Goal: Task Accomplishment & Management: Complete application form

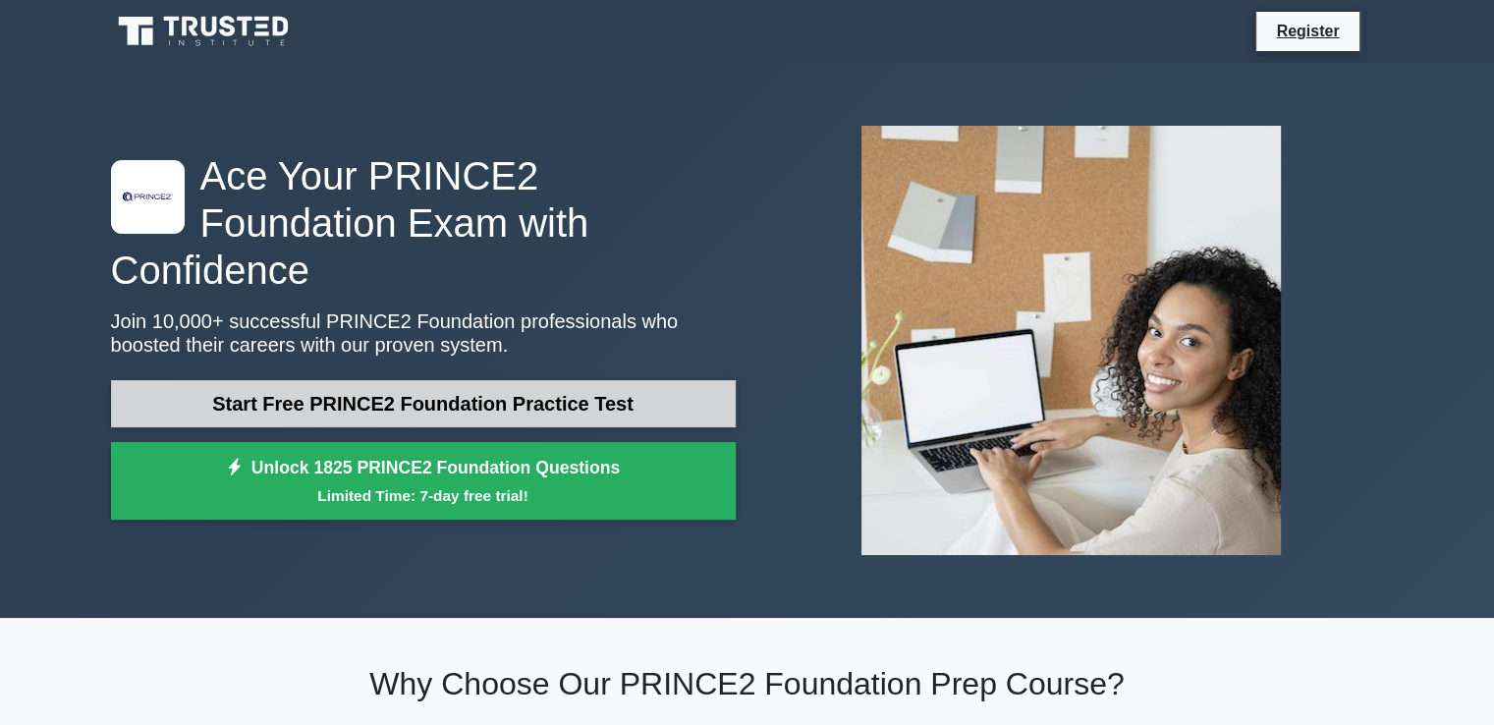
click at [617, 380] on link "Start Free PRINCE2 Foundation Practice Test" at bounding box center [423, 403] width 625 height 47
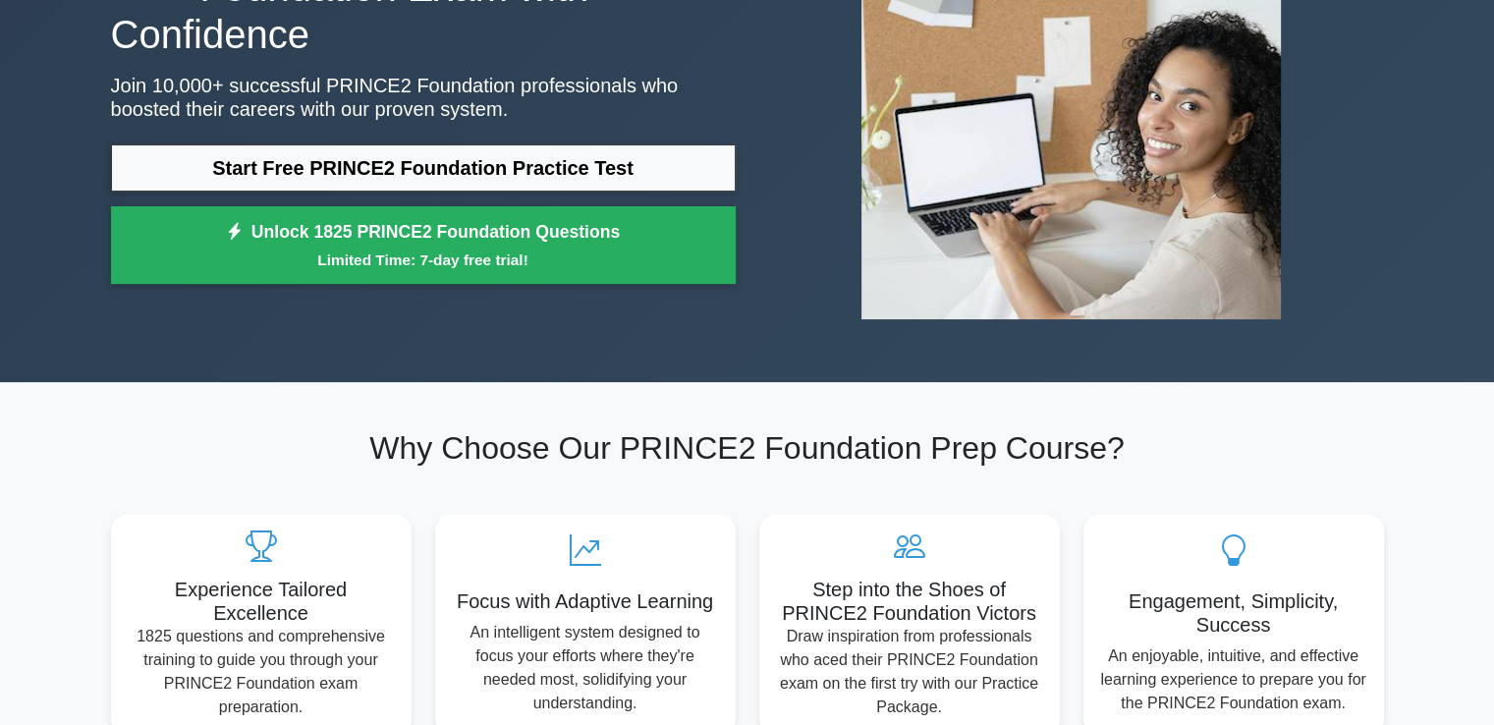
scroll to position [244, 0]
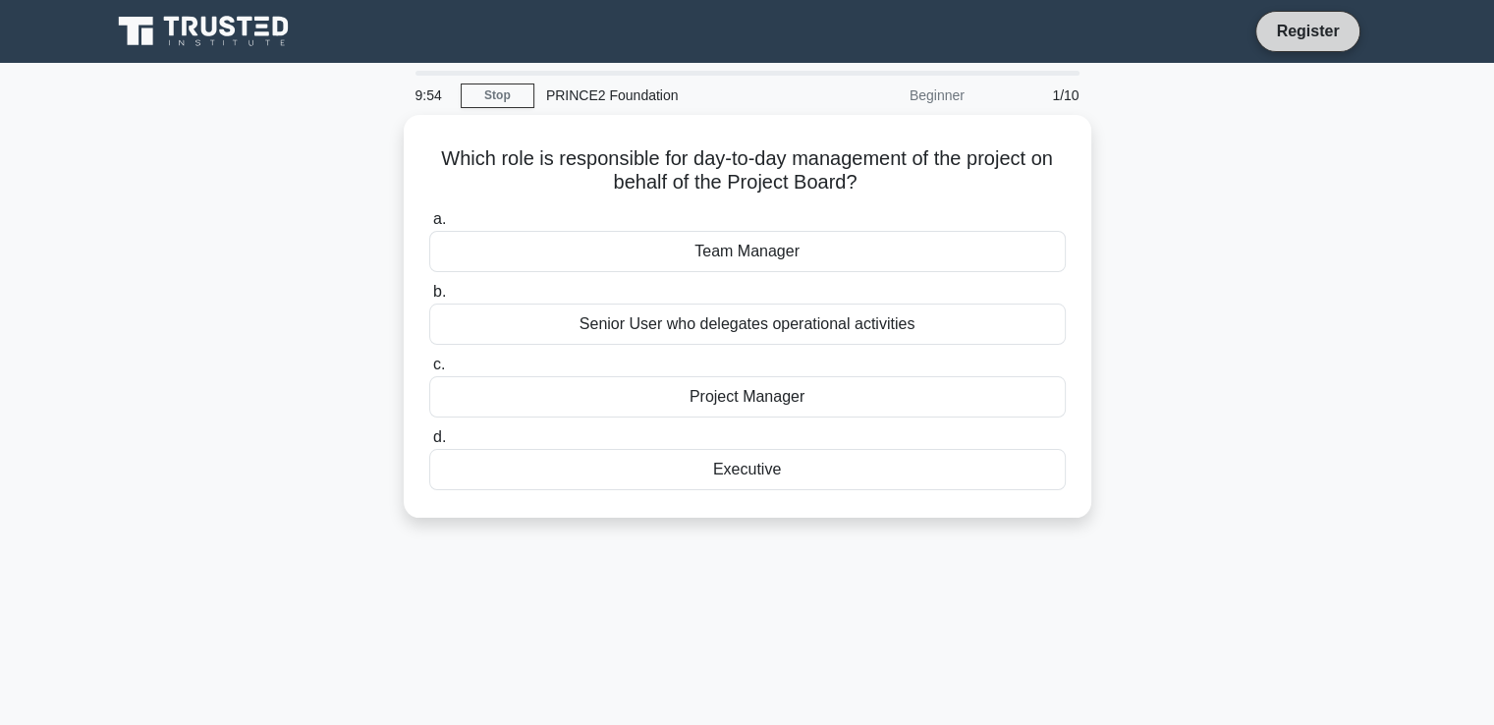
click at [1296, 32] on link "Register" at bounding box center [1308, 31] width 86 height 25
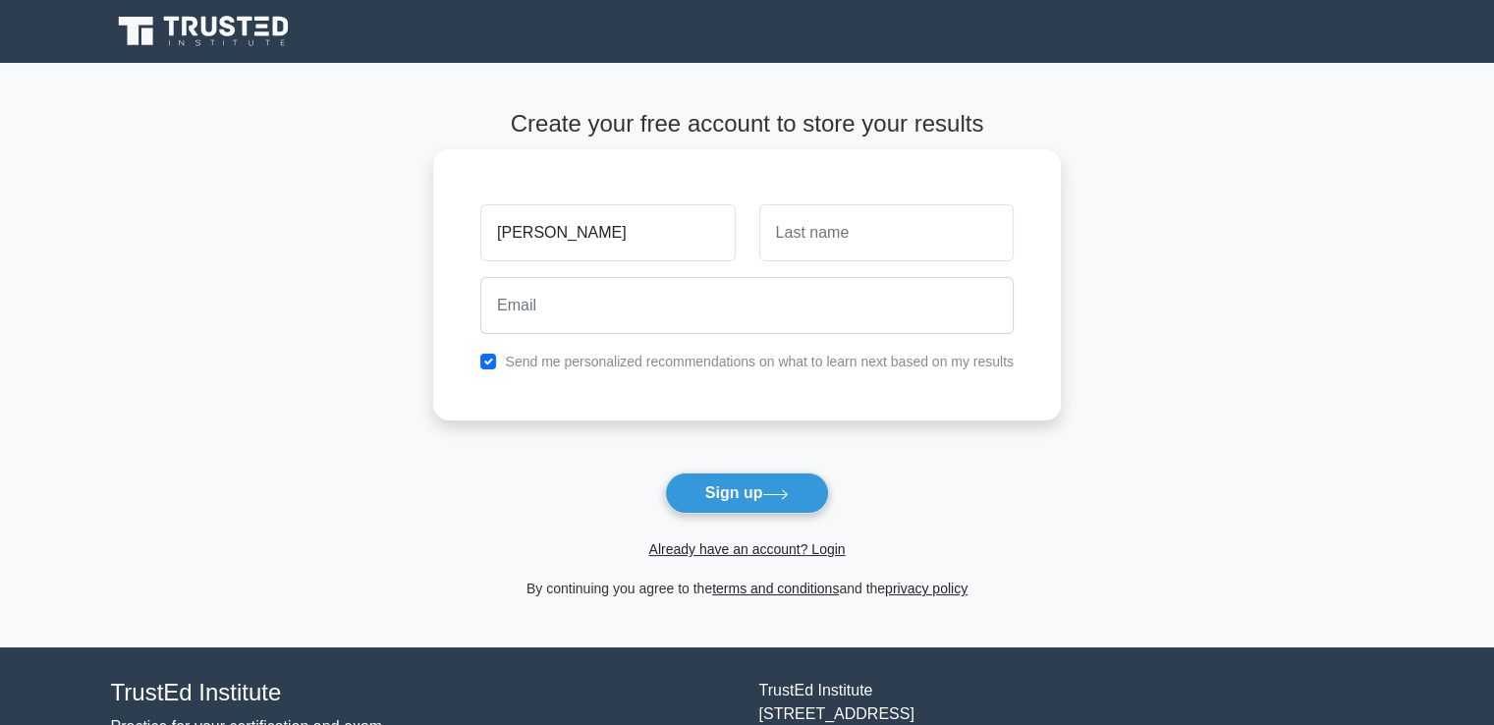
type input "ruth"
click at [860, 247] on input "text" at bounding box center [887, 232] width 254 height 57
type input "bijou"
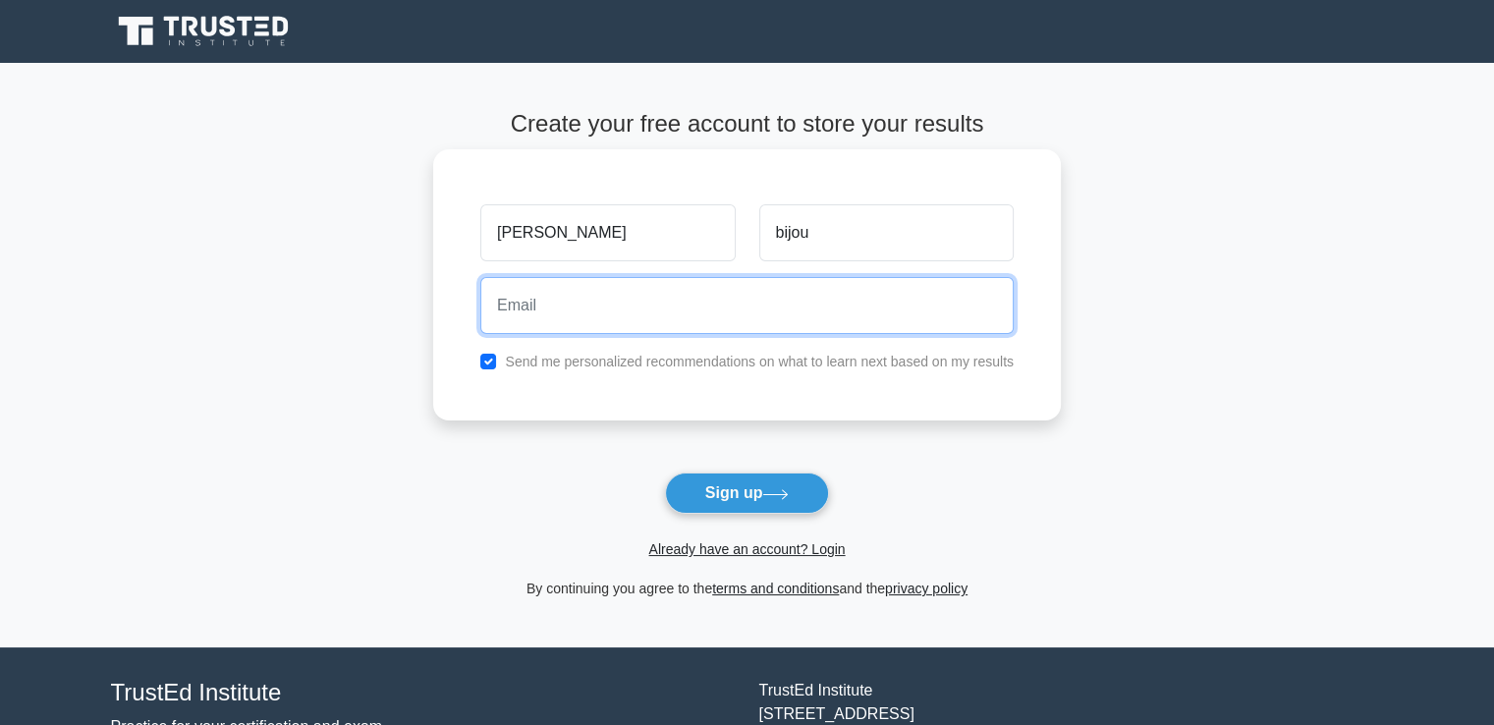
click at [830, 300] on input "email" at bounding box center [747, 305] width 534 height 57
type input "Rutheanabijou2008@gmail.com"
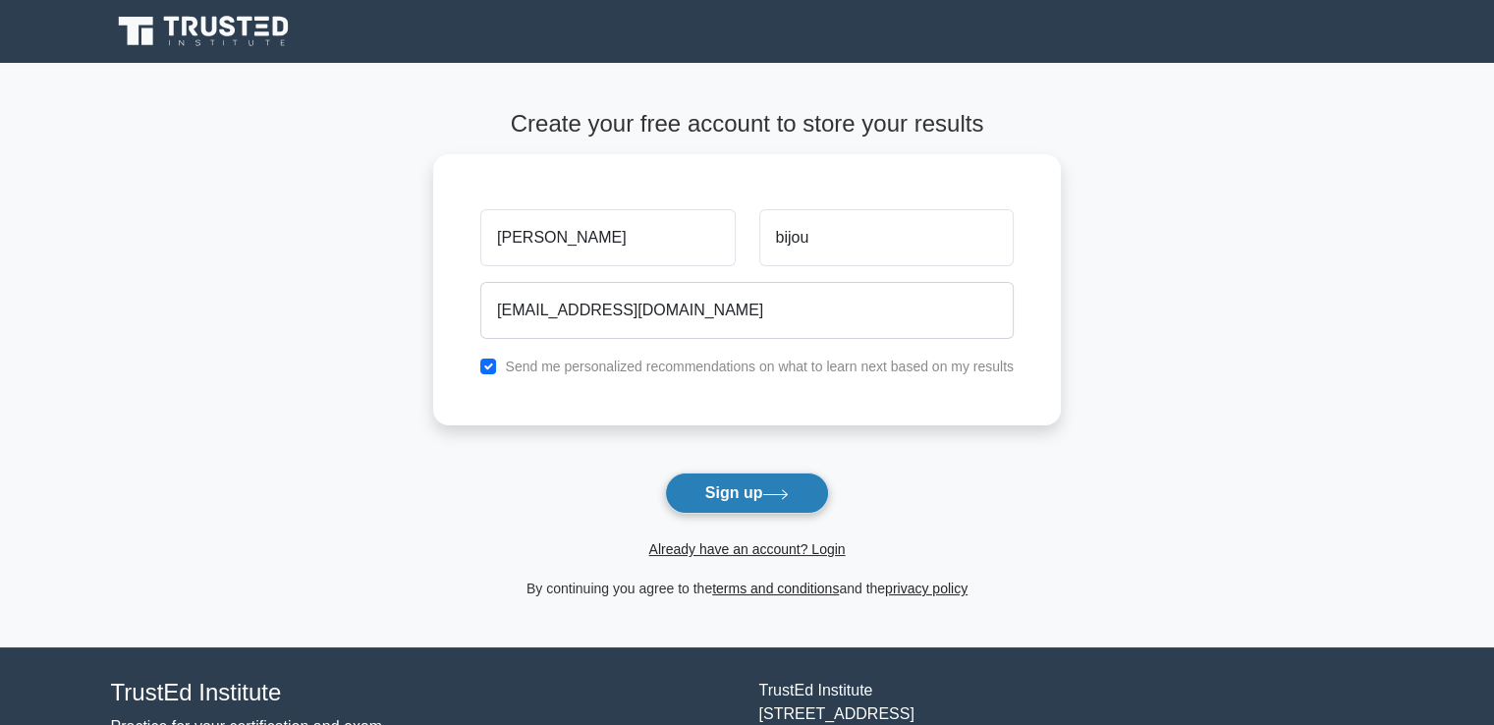
click at [746, 484] on button "Sign up" at bounding box center [747, 493] width 165 height 41
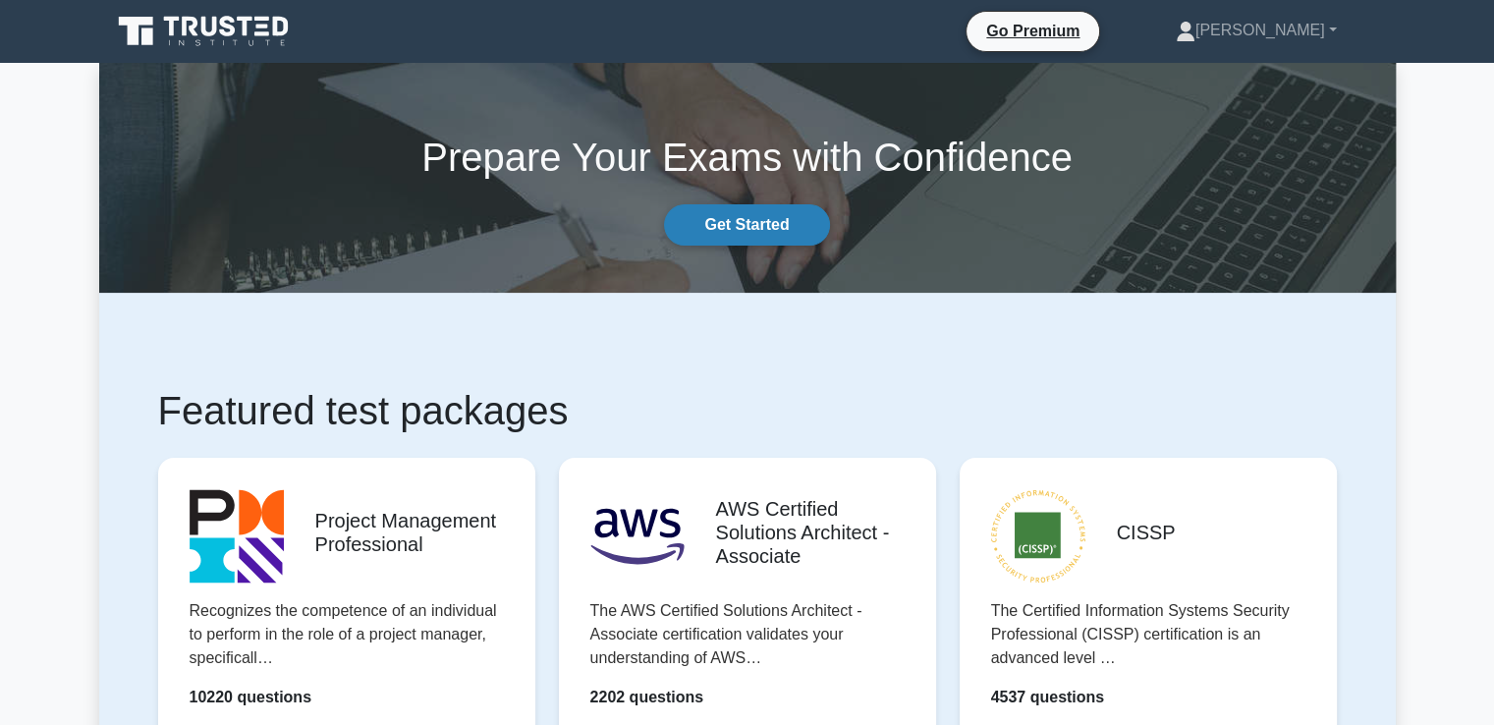
click at [756, 221] on link "Get Started" at bounding box center [746, 224] width 165 height 41
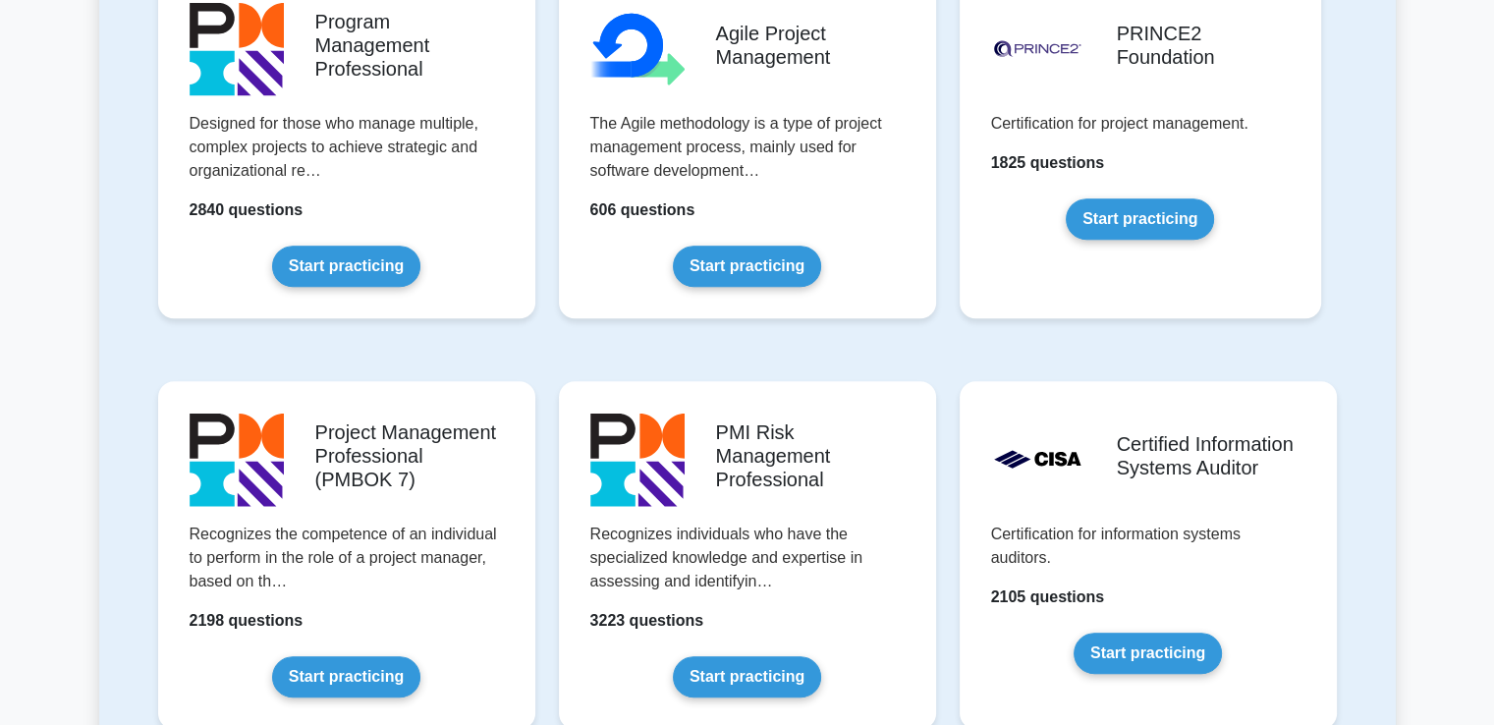
scroll to position [1327, 0]
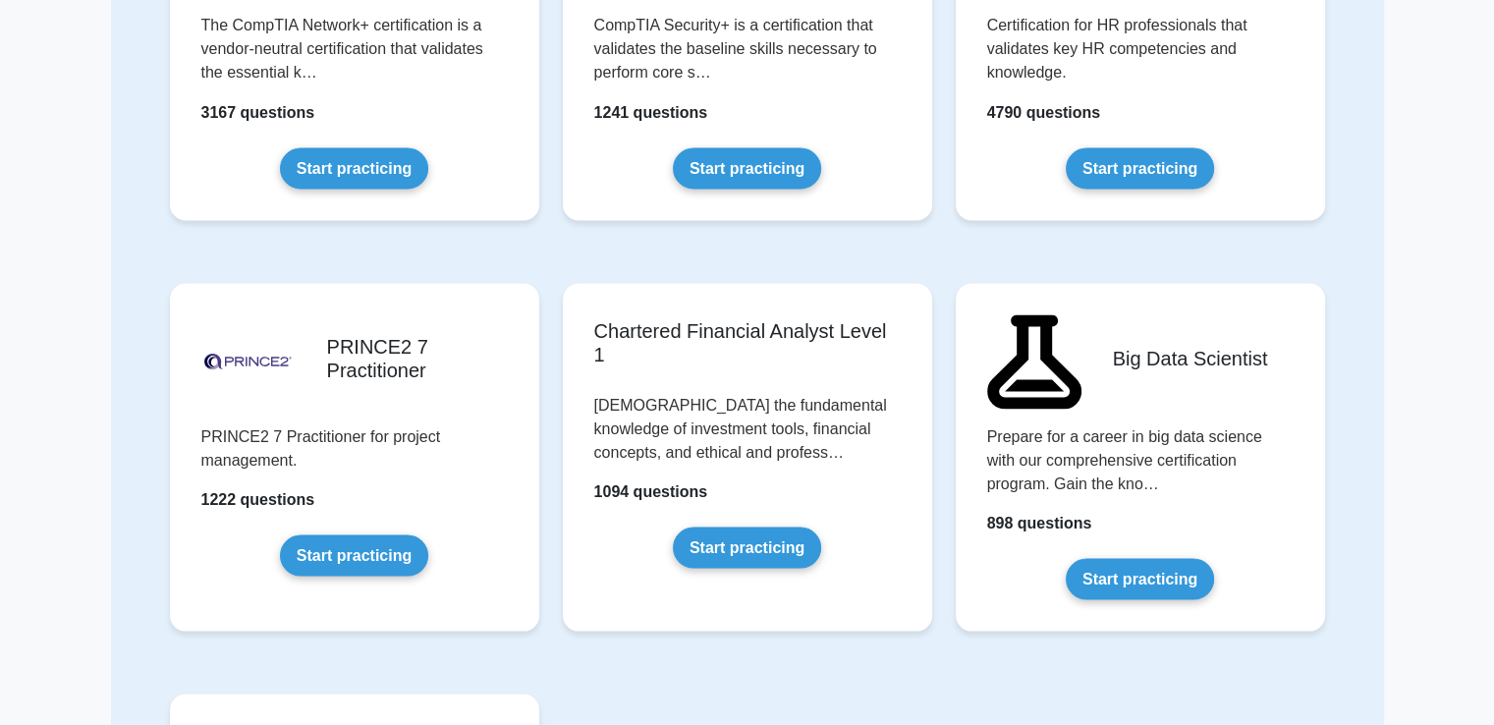
scroll to position [3577, 0]
